Goal: Information Seeking & Learning: Find specific fact

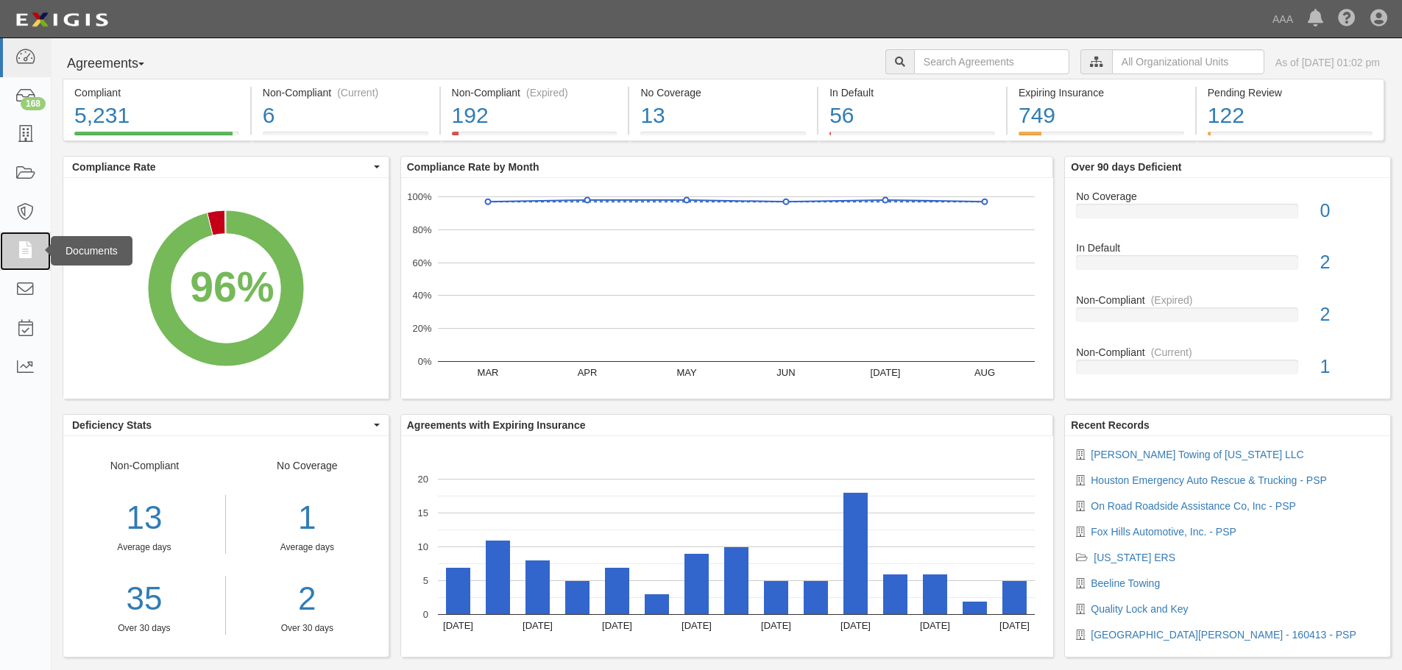
click at [32, 249] on icon at bounding box center [25, 251] width 21 height 17
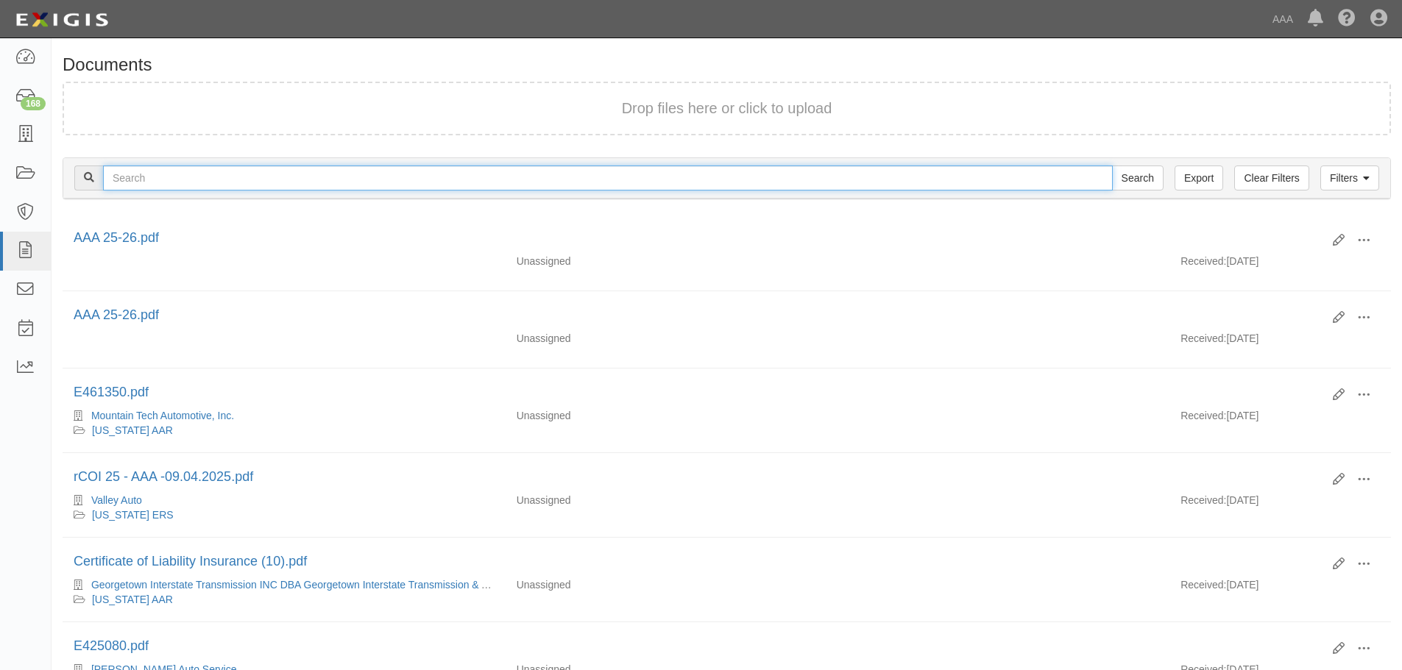
click at [217, 178] on input "text" at bounding box center [608, 178] width 1010 height 25
type input "roy's towing"
click at [1112, 166] on input "Search" at bounding box center [1138, 178] width 52 height 25
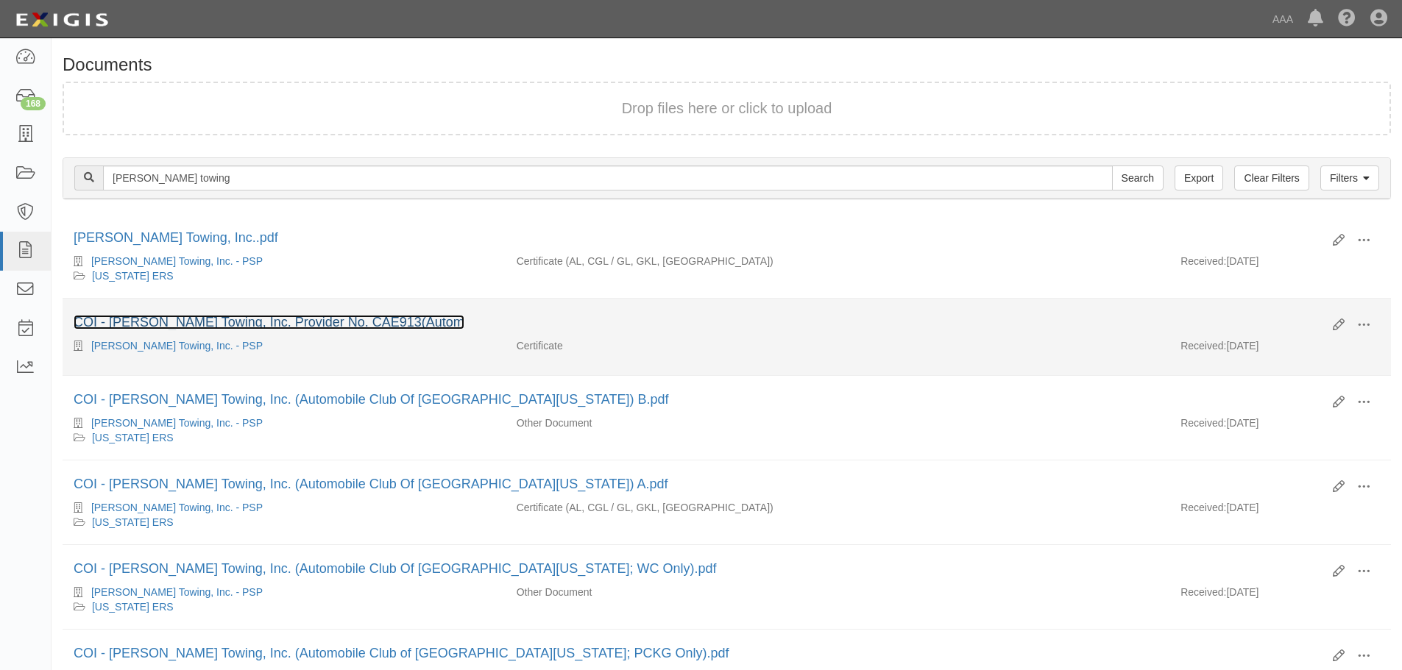
click at [174, 325] on link "COI - [PERSON_NAME] Towing, Inc. Provider No. CAE913(Autom" at bounding box center [269, 322] width 391 height 15
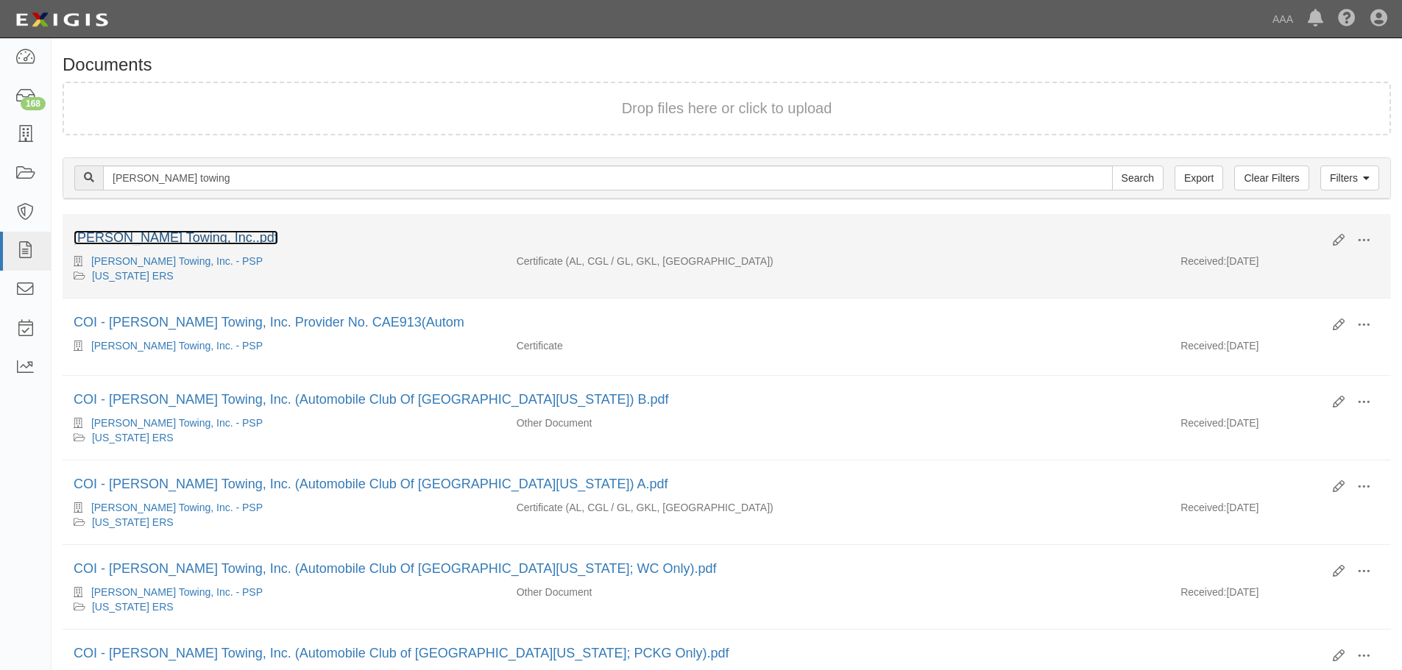
click at [148, 236] on link "[PERSON_NAME] Towing, Inc..pdf" at bounding box center [176, 237] width 205 height 15
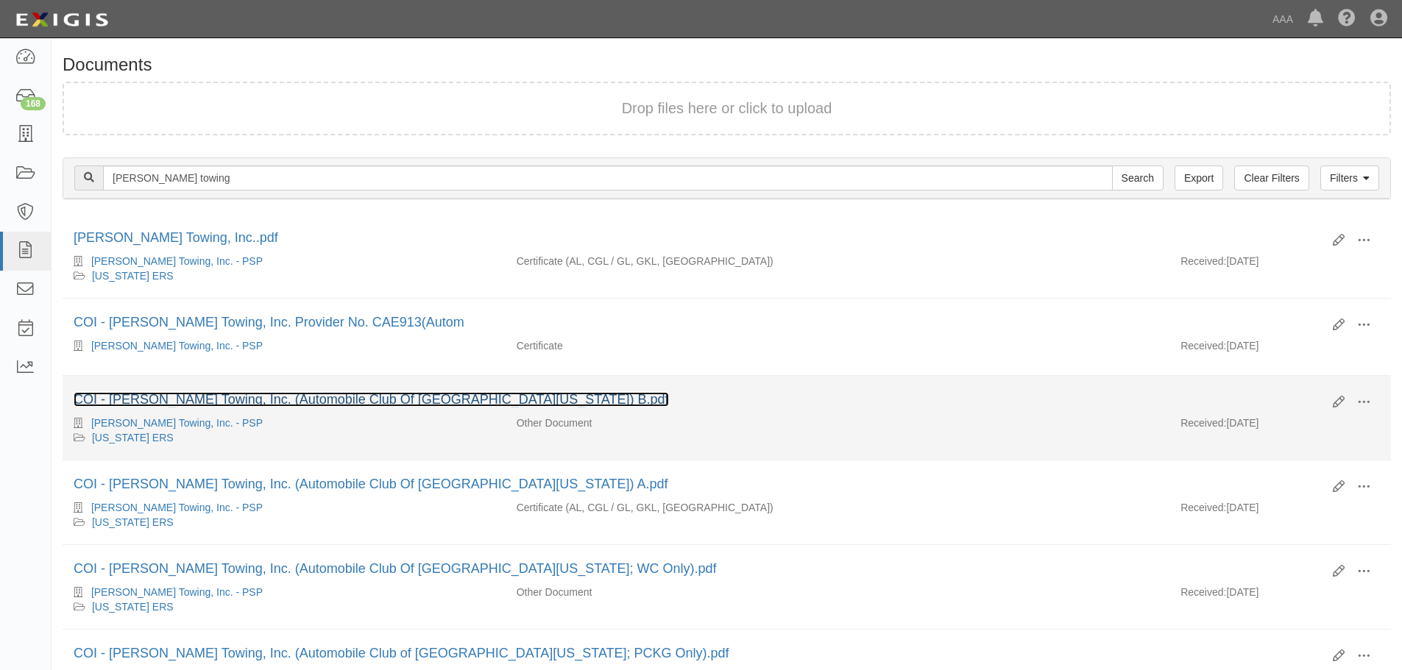
click at [294, 394] on link "COI - [PERSON_NAME] Towing, Inc. (Automobile Club Of [GEOGRAPHIC_DATA][US_STATE…" at bounding box center [371, 399] width 595 height 15
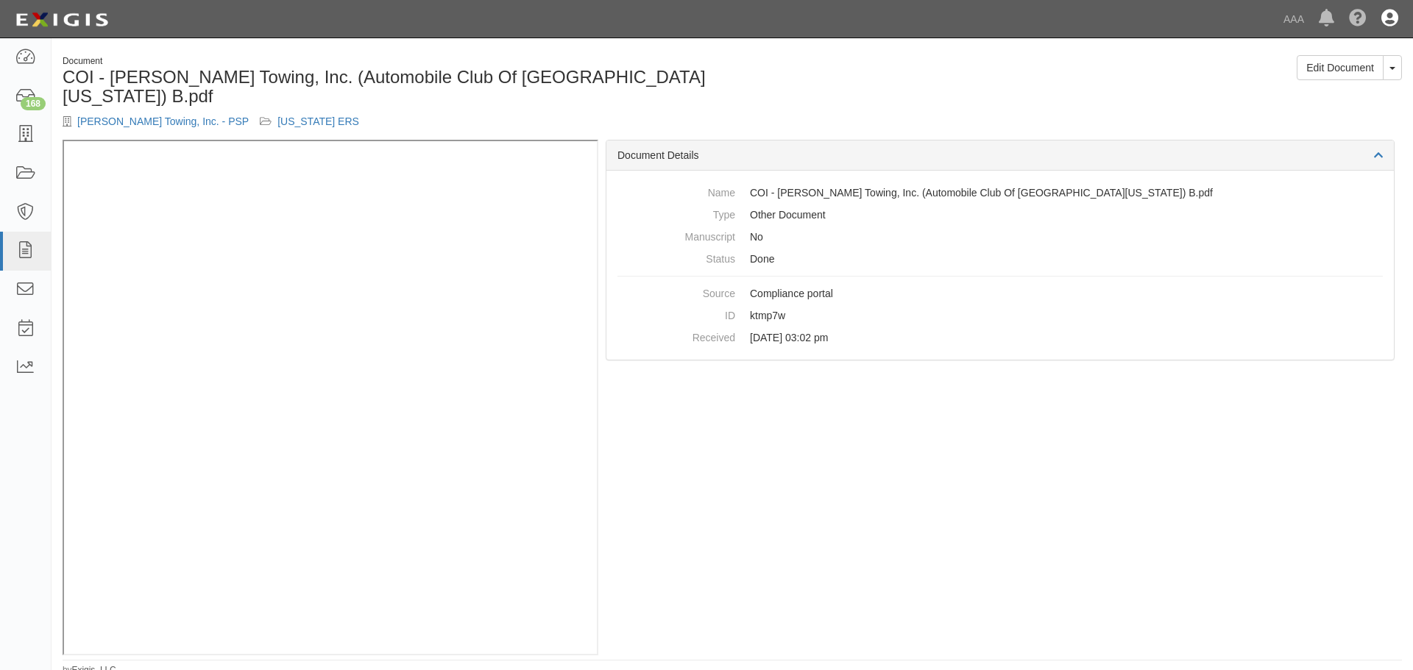
click at [1386, 18] on icon at bounding box center [1389, 19] width 17 height 18
click at [1324, 80] on link "Sign Out" at bounding box center [1347, 85] width 116 height 29
